Goal: Task Accomplishment & Management: Manage account settings

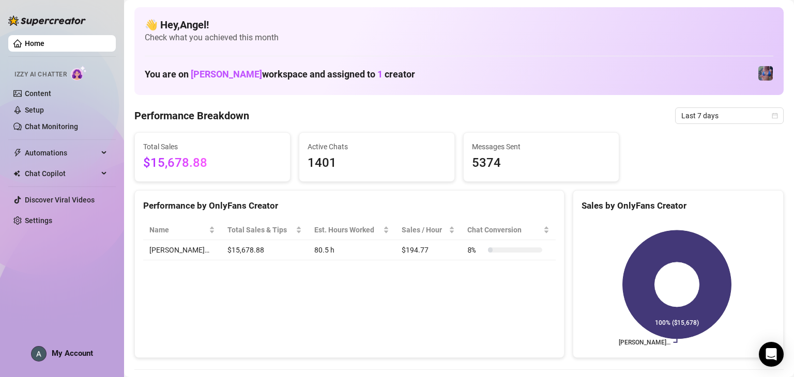
click at [605, 83] on div "You are on [PERSON_NAME] workspace and assigned to 1 creator" at bounding box center [459, 74] width 629 height 22
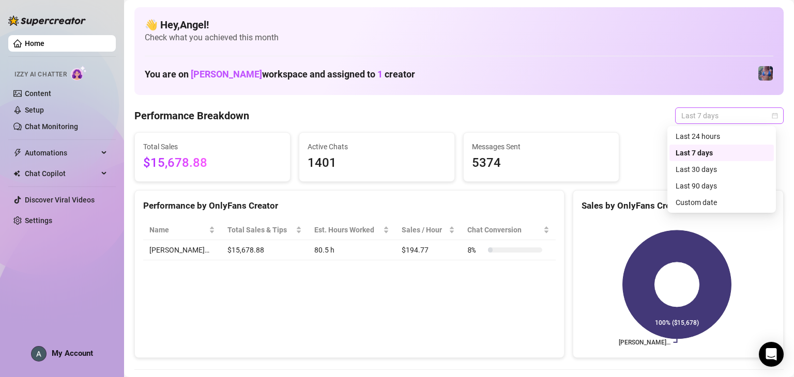
click at [705, 111] on span "Last 7 days" at bounding box center [729, 116] width 96 height 16
click at [703, 136] on div "Last 24 hours" at bounding box center [722, 136] width 92 height 11
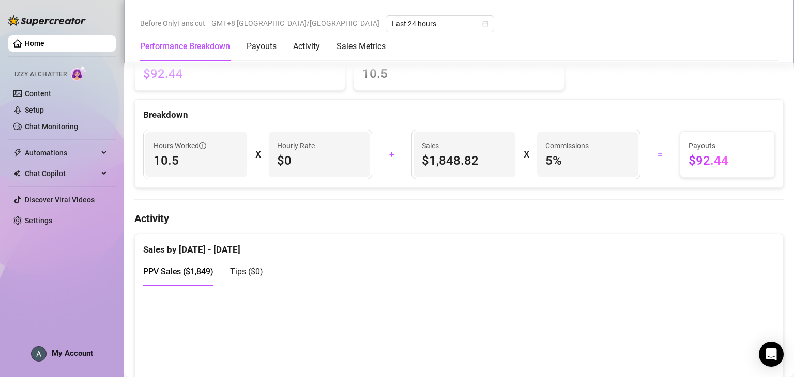
scroll to position [413, 0]
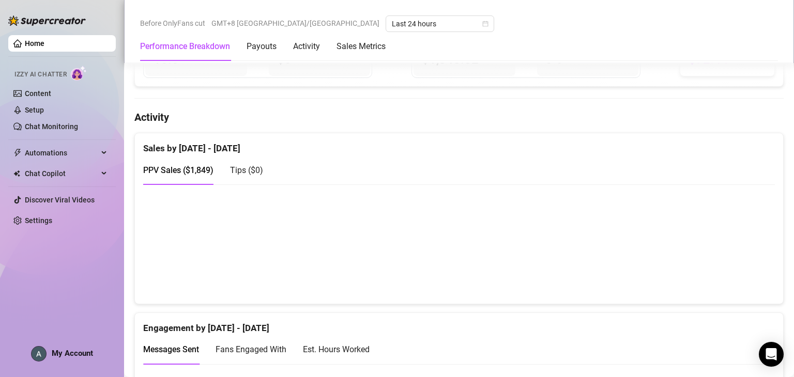
scroll to position [517, 0]
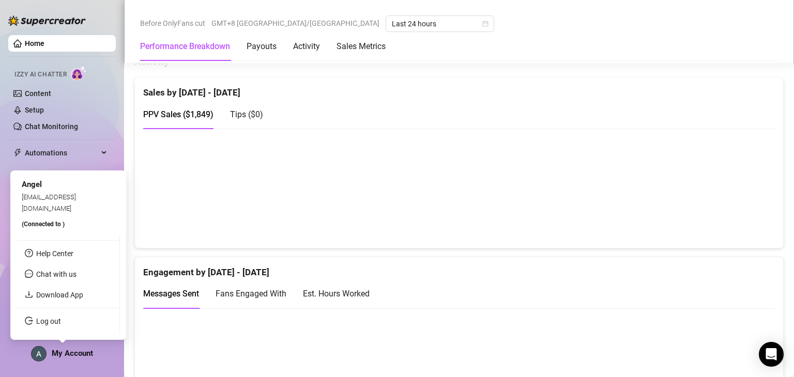
click at [80, 350] on span "My Account" at bounding box center [72, 353] width 41 height 9
click at [61, 318] on link "Log out" at bounding box center [48, 321] width 25 height 8
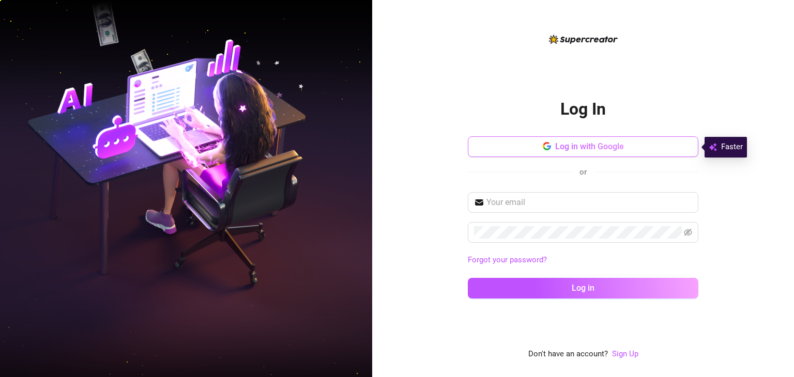
click at [601, 143] on span "Log in with Google" at bounding box center [589, 147] width 69 height 10
